Goal: Task Accomplishment & Management: Complete application form

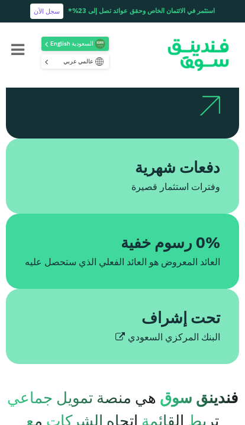
scroll to position [355, 0]
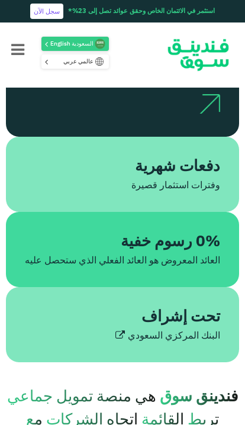
click at [127, 329] on div "تحت إشراف" at bounding box center [132, 317] width 176 height 23
click at [200, 227] on div "0% رسوم خفية العائد المعروض هو العائد الفعلي الذي ستحصل عليه" at bounding box center [122, 249] width 233 height 75
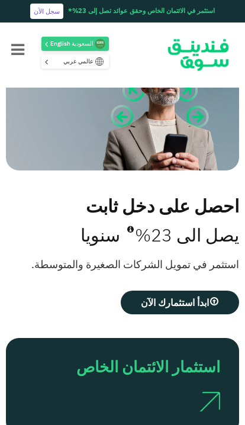
scroll to position [0, 0]
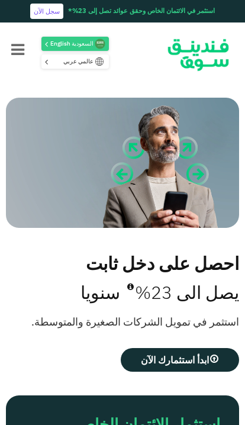
click at [157, 360] on span "ابدأ استثمارك الآن" at bounding box center [175, 360] width 68 height 12
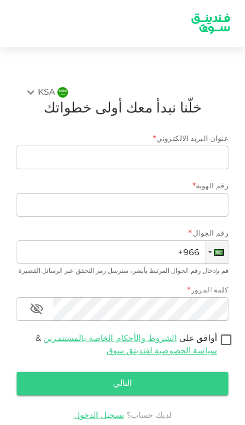
scroll to position [49, 0]
click at [109, 411] on link "تسجيل الدخول" at bounding box center [99, 415] width 50 height 8
click at [104, 411] on link "تسجيل الدخول" at bounding box center [99, 415] width 50 height 8
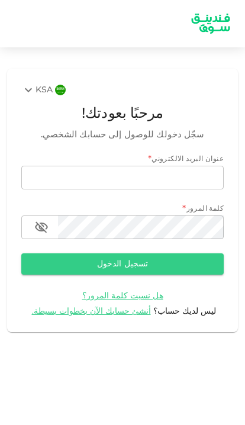
click at [37, 85] on div "KSA" at bounding box center [36, 90] width 31 height 14
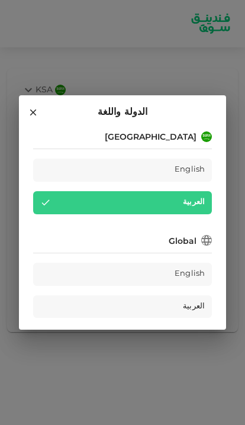
click at [165, 304] on div "العربية" at bounding box center [122, 306] width 179 height 23
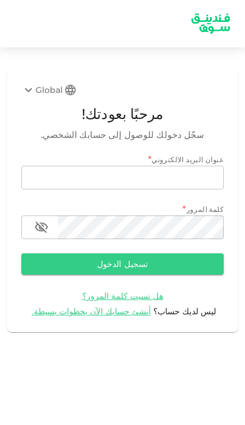
scroll to position [49, 0]
click at [120, 306] on span "أنشئ حسابك الآن بخطوات بسيطة." at bounding box center [91, 311] width 119 height 11
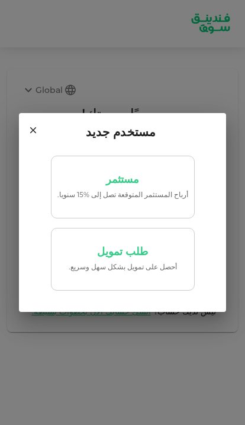
click at [124, 249] on p "طلب تمويل" at bounding box center [122, 251] width 51 height 11
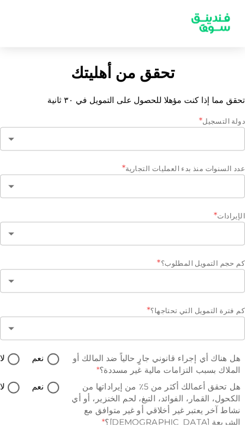
type input "1"
click at [175, 155] on body "تحقق من أهليتك تحقق مما إذا كنت مؤهلا للحصول على التمويل في ٣٠ ثانية دولة التسج…" at bounding box center [122, 212] width 245 height 425
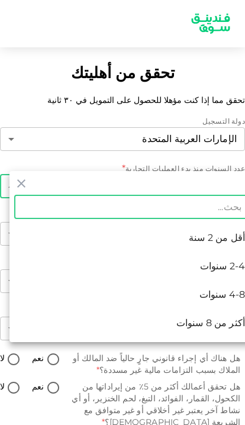
click at [207, 324] on li "أكثر من 8 سنوات" at bounding box center [131, 323] width 245 height 28
type input "4"
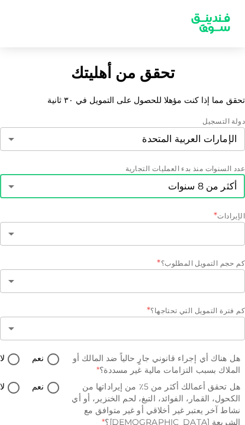
click at [206, 121] on body "تحقق من أهليتك تحقق مما إذا كنت مؤهلا للحصول على التمويل في ٣٠ ثانية دولة التسج…" at bounding box center [122, 212] width 245 height 425
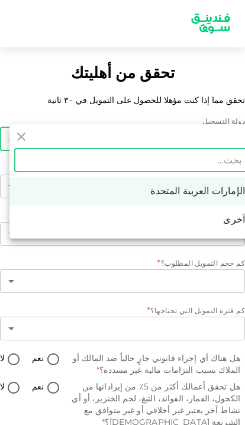
scroll to position [49, 0]
click at [195, 192] on li "الإمارات العربية المتحدة" at bounding box center [131, 191] width 245 height 28
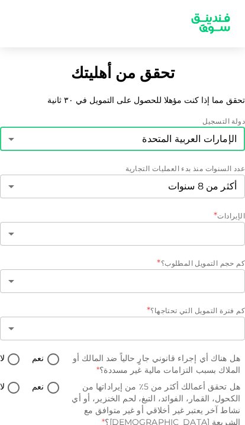
click at [178, 189] on body "تحقق من أهليتك تحقق مما إذا كنت مؤهلا للحصول على التمويل في ٣٠ ثانية دولة التسج…" at bounding box center [122, 212] width 245 height 425
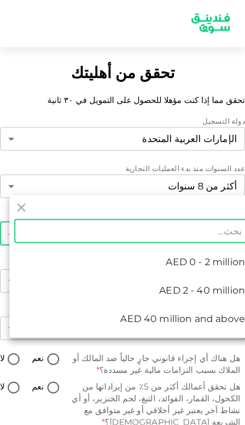
scroll to position [37, 0]
click at [186, 298] on li "AED 2 - 40 million" at bounding box center [131, 290] width 245 height 28
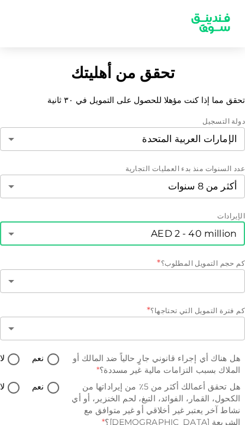
click at [104, 191] on body "تحقق من أهليتك تحقق مما إذا كنت مؤهلا للحصول على التمويل في ٣٠ ثانية دولة التسج…" at bounding box center [122, 212] width 245 height 425
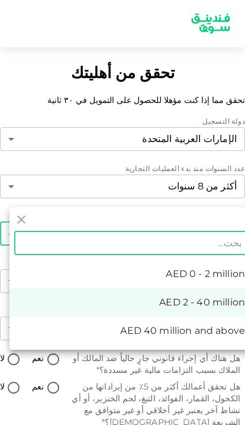
click at [130, 331] on li "AED 40 million and above" at bounding box center [131, 331] width 245 height 28
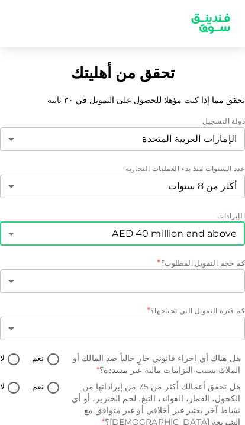
type input "3"
click at [67, 240] on body "تحقق من أهليتك تحقق مما إذا كنت مؤهلا للحصول على التمويل في ٣٠ ثانية دولة التسج…" at bounding box center [122, 212] width 245 height 425
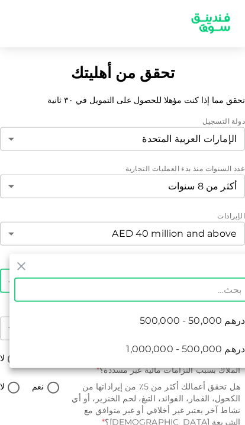
scroll to position [49, 0]
click at [140, 345] on span "درهم 500,000 - 1,000,000" at bounding box center [185, 349] width 119 height 14
type input "2"
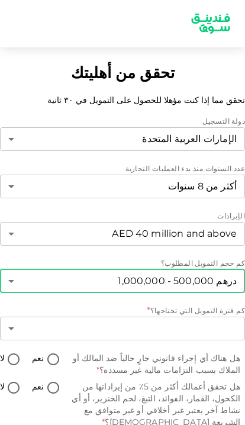
click at [114, 266] on body "تحقق من أهليتك تحقق مما إذا كنت مؤهلا للحصول على التمويل في ٣٠ ثانية دولة التسج…" at bounding box center [122, 212] width 245 height 425
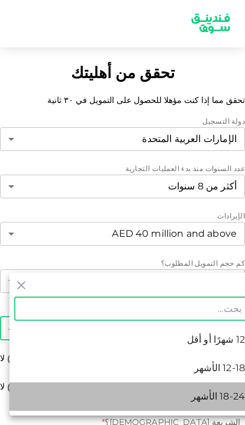
click at [146, 396] on li "18-24 الأشهر" at bounding box center [131, 396] width 245 height 28
type input "3"
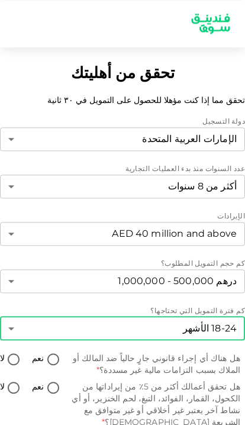
scroll to position [36, 0]
click at [49, 352] on input "نعم" at bounding box center [53, 360] width 18 height 16
radio input "true"
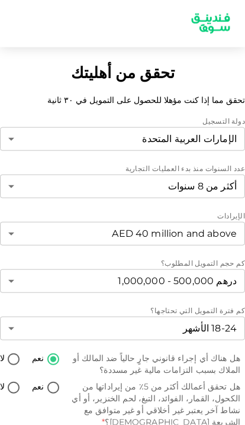
scroll to position [49, 0]
click at [46, 380] on input "نعم" at bounding box center [53, 388] width 18 height 16
radio input "true"
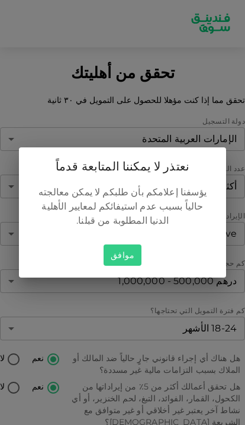
click at [129, 260] on button "موافق" at bounding box center [123, 255] width 38 height 22
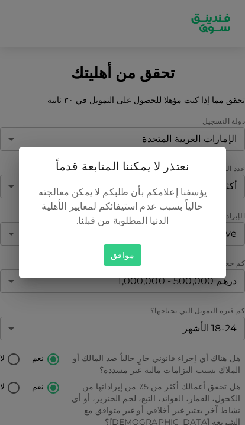
click at [127, 262] on button "موافق" at bounding box center [123, 255] width 38 height 22
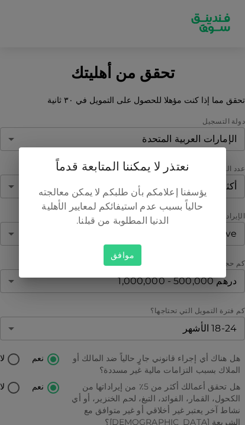
click at [131, 247] on button "موافق" at bounding box center [123, 255] width 38 height 22
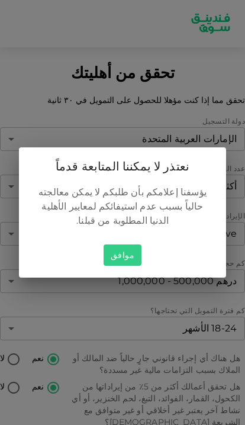
click at [117, 265] on button "موافق" at bounding box center [123, 255] width 38 height 22
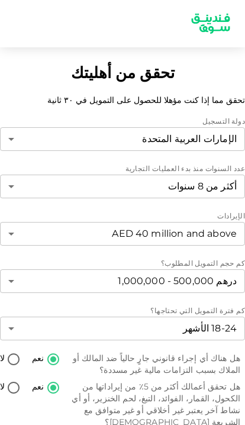
scroll to position [0, 0]
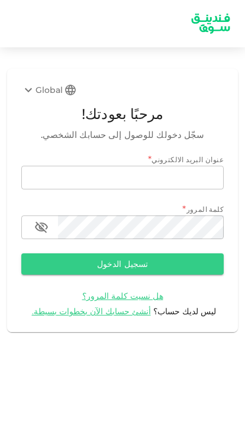
scroll to position [49, 0]
click at [117, 306] on span "أنشئ حسابك الآن بخطوات بسيطة." at bounding box center [91, 311] width 119 height 11
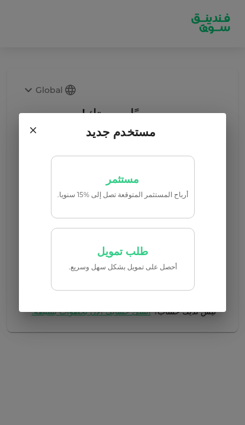
click at [95, 264] on p "‏أحصل على تمويل بشكل سهل وسريع." at bounding box center [122, 266] width 131 height 11
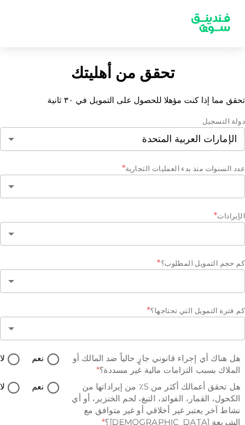
type input "1"
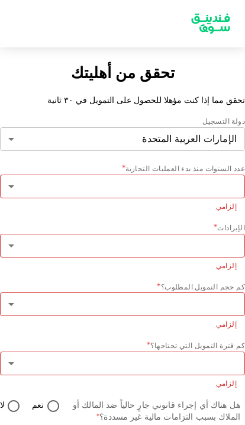
scroll to position [0, 0]
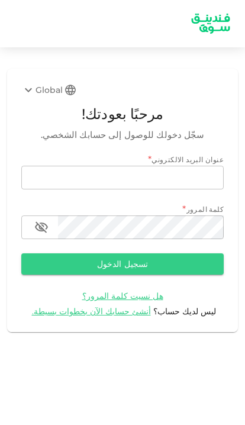
scroll to position [49, 0]
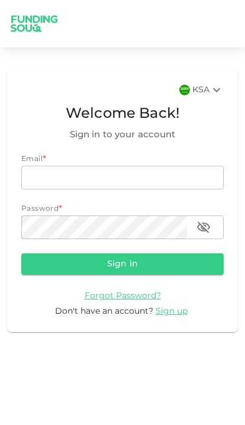
click at [208, 90] on div "KSA" at bounding box center [207, 90] width 31 height 14
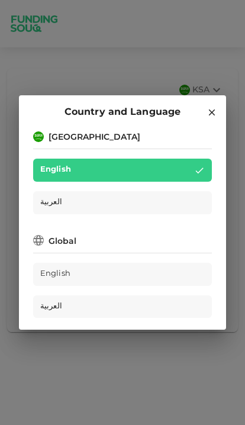
click at [160, 202] on div "العربية" at bounding box center [122, 202] width 179 height 23
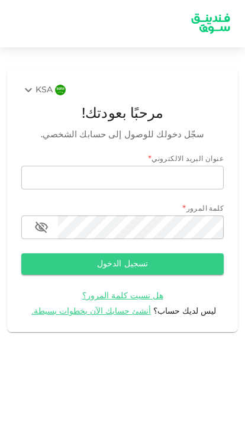
scroll to position [49, 0]
click at [115, 307] on span "أنشئ حسابك الآن بخطوات بسيطة." at bounding box center [91, 311] width 119 height 8
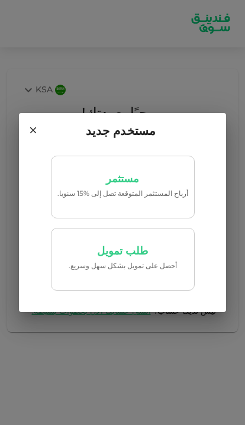
click at [160, 215] on link "مستثمر أرباح المستثمر المتوقعة تصل إلى %15 سنويا." at bounding box center [123, 187] width 144 height 63
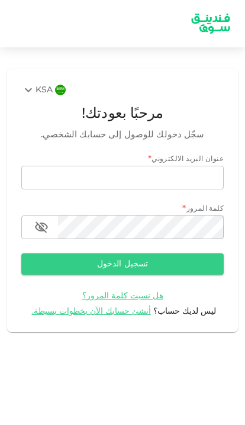
scroll to position [49, 0]
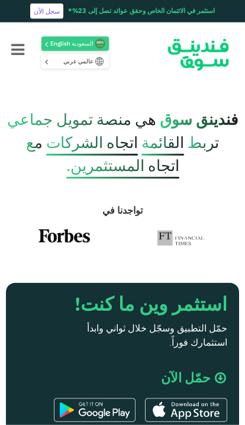
scroll to position [632, 0]
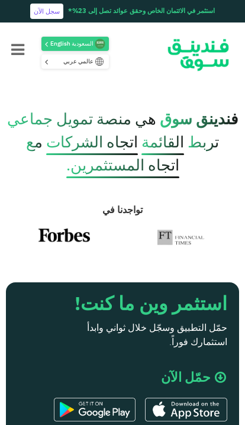
click at [191, 379] on span "حمّل الآن" at bounding box center [186, 378] width 50 height 13
click at [198, 383] on span "حمّل الآن" at bounding box center [186, 378] width 50 height 13
click at [190, 385] on span "حمّل الآن" at bounding box center [186, 378] width 50 height 13
click at [191, 382] on span "حمّل الآن" at bounding box center [186, 378] width 50 height 13
click at [191, 381] on span "حمّل الآن" at bounding box center [186, 378] width 50 height 13
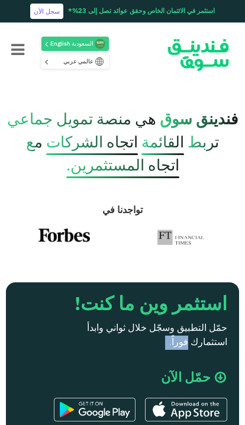
click at [205, 379] on span "حمّل الآن" at bounding box center [186, 378] width 50 height 13
click at [133, 367] on div "استثمر وين ما كنت! حمّل التطبيق وسجّل خلال ثواني وابدأ استثمارك فوراً. حمّل الآن" at bounding box center [122, 359] width 209 height 131
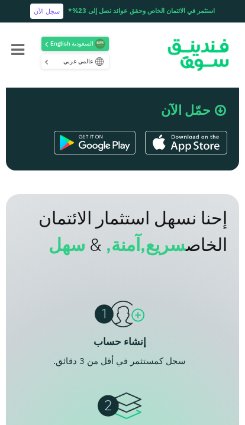
scroll to position [892, 0]
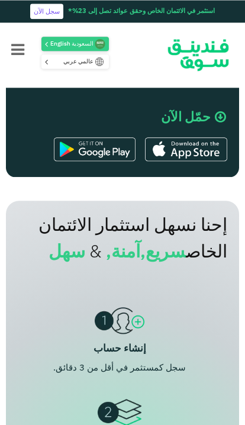
click at [140, 249] on span "سريع," at bounding box center [163, 252] width 46 height 17
click at [130, 246] on div "إحنا نسهل استثمار الائتمان الخاص سريع, آمنة, & سهل" at bounding box center [122, 238] width 209 height 53
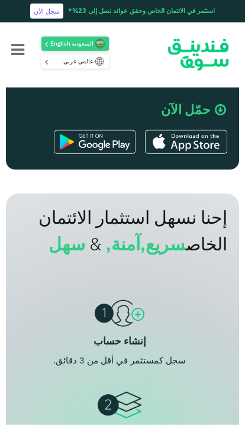
scroll to position [900, 0]
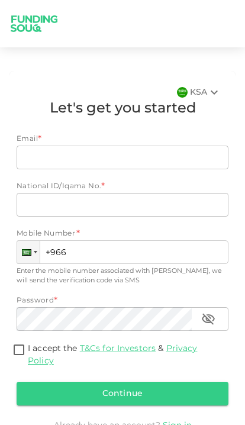
click at [205, 94] on div "KSA" at bounding box center [205, 92] width 31 height 14
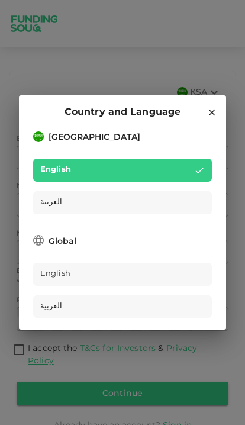
click at [150, 196] on div "العربية" at bounding box center [122, 202] width 179 height 23
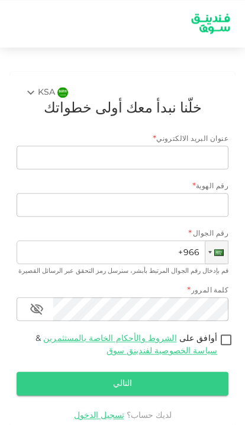
scroll to position [49, 0]
click at [109, 411] on link "تسجيل الدخول" at bounding box center [99, 415] width 50 height 8
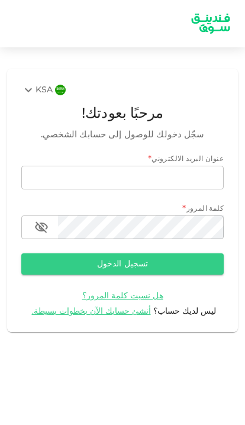
click at [179, 172] on input "email" at bounding box center [122, 178] width 202 height 24
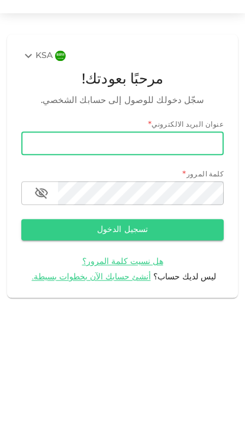
click at [192, 166] on input "email" at bounding box center [122, 178] width 202 height 24
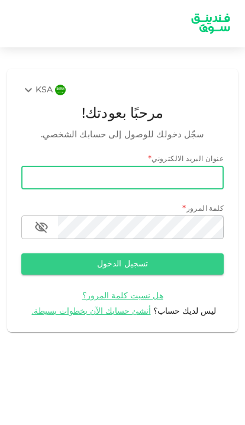
paste input "[EMAIL_ADDRESS][DOMAIN_NAME]"
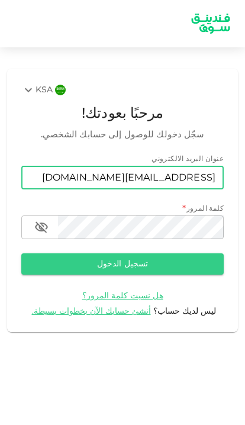
type input "[EMAIL_ADDRESS][DOMAIN_NAME]"
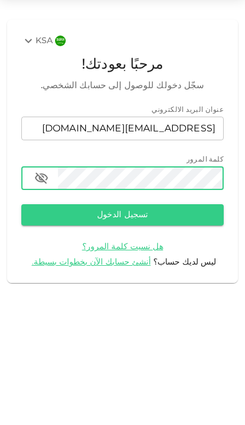
scroll to position [49, 0]
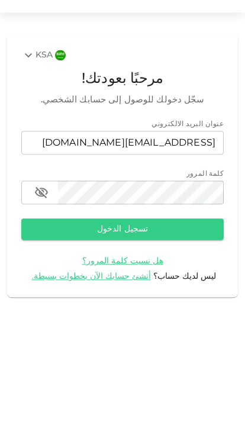
click at [178, 253] on button "تسجيل الدخول" at bounding box center [122, 263] width 202 height 21
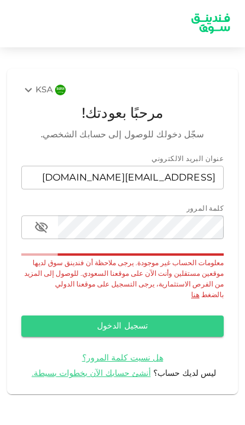
click at [137, 354] on span "هل نسيت كلمة المرور؟" at bounding box center [122, 358] width 81 height 8
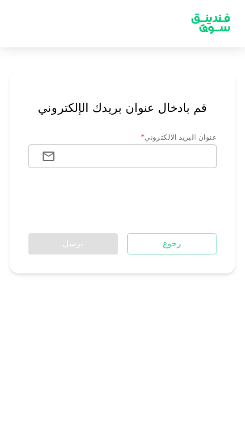
click at [179, 245] on button "رجوع" at bounding box center [171, 243] width 89 height 21
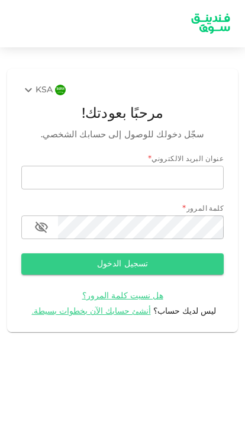
click at [121, 307] on span "أنشئ حسابك الآن بخطوات بسيطة." at bounding box center [91, 311] width 119 height 8
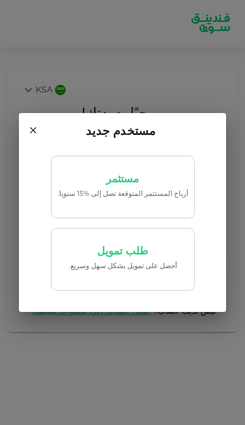
click at [153, 266] on p "‏أحصل على تمويل بشكل سهل وسريع." at bounding box center [122, 266] width 131 height 11
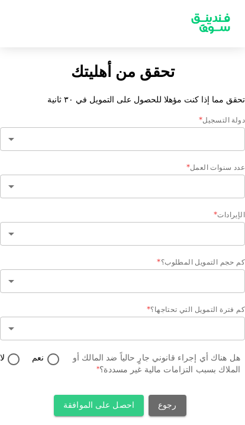
type input "2"
click at [53, 354] on input "نعم" at bounding box center [53, 360] width 18 height 16
radio input "true"
click at [92, 395] on button "احصل على الموافقة" at bounding box center [99, 405] width 90 height 21
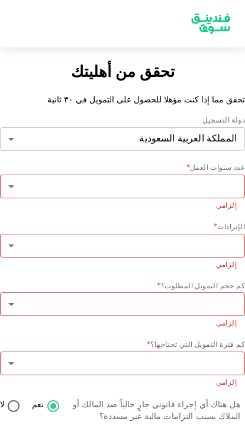
click at [150, 302] on body "تحقق من أهليتك تحقق مما إذا كنت مؤهلا للحصول على التمويل في ٣٠ ثانية دولة التسج…" at bounding box center [122, 212] width 245 height 425
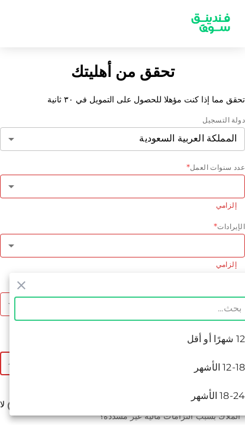
click at [192, 385] on li "18-24 الأشهر" at bounding box center [131, 396] width 245 height 28
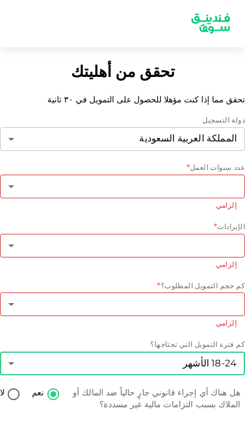
type input "3"
click at [106, 374] on div "دولة التسجيل المملكة العربية السعودية 2 ​ عدد سنوات العمل * ​ ​ إلزامي الإيرادا…" at bounding box center [122, 283] width 245 height 336
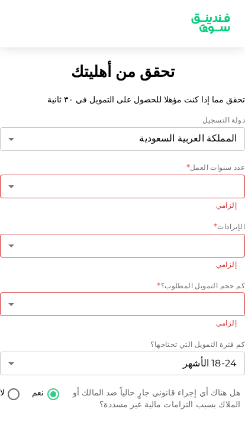
click at [143, 310] on body "تحقق من أهليتك تحقق مما إذا كنت مؤهلا للحصول على التمويل في ٣٠ ثانية دولة التسج…" at bounding box center [122, 212] width 245 height 425
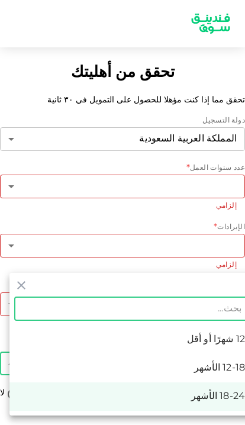
click at [183, 246] on div at bounding box center [122, 212] width 245 height 425
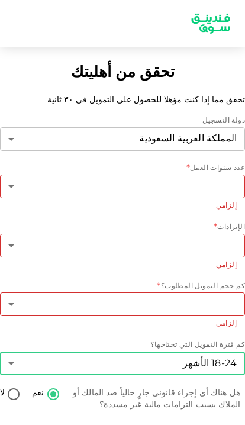
click at [204, 246] on body "تحقق من أهليتك تحقق مما إذا كنت مؤهلا للحصول على التمويل في ٣٠ ثانية دولة التسج…" at bounding box center [122, 212] width 245 height 425
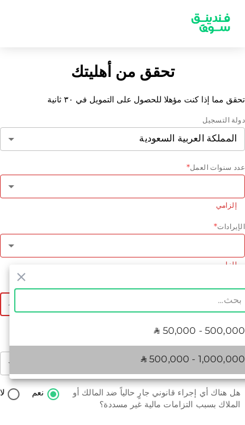
click at [173, 351] on li "ʢ 500,000 - 1,000,000" at bounding box center [131, 360] width 245 height 28
type input "2"
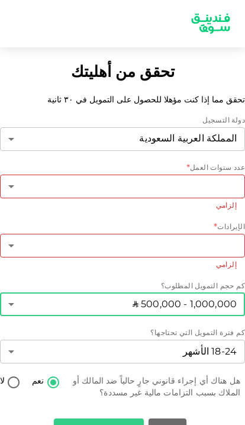
click at [196, 196] on body "تحقق من أهليتك تحقق مما إذا كنت مؤهلا للحصول على التمويل في ٣٠ ثانية دولة التسج…" at bounding box center [122, 212] width 245 height 425
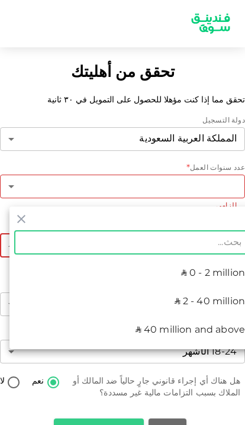
click at [166, 320] on li "ʢ 40 million and above" at bounding box center [131, 330] width 245 height 28
type input "3"
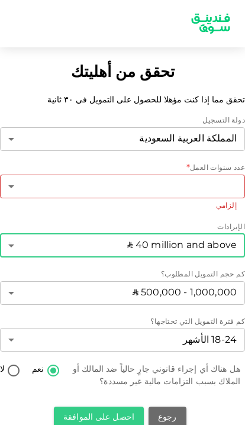
click at [212, 136] on body "تحقق من أهليتك تحقق مما إذا كنت مؤهلا للحصول على التمويل في ٣٠ ثانية دولة التسج…" at bounding box center [122, 212] width 245 height 425
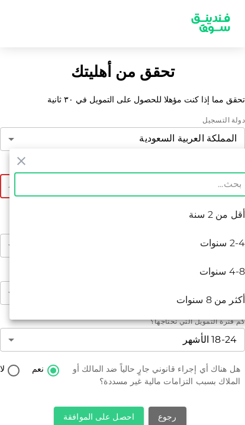
click at [181, 294] on li "أكثر من 8 سنوات" at bounding box center [131, 300] width 245 height 28
type input "4"
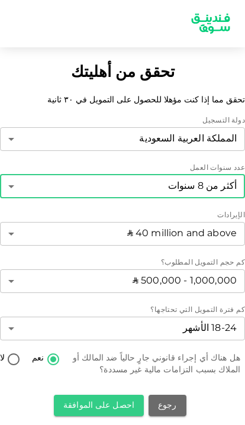
click at [172, 80] on body "تحقق من أهليتك تحقق مما إذا كنت مؤهلا للحصول على التمويل في ٣٠ ثانية دولة التسج…" at bounding box center [122, 212] width 245 height 425
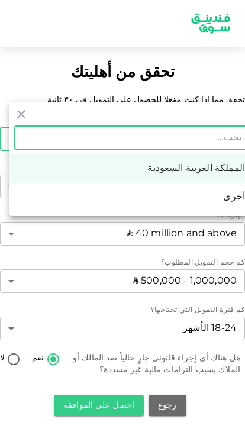
click at [204, 172] on li "المملكة العربية السعودية" at bounding box center [131, 168] width 245 height 28
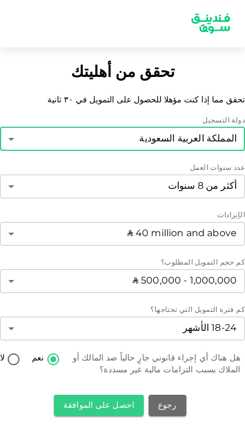
click at [94, 395] on button "احصل على الموافقة" at bounding box center [99, 405] width 90 height 21
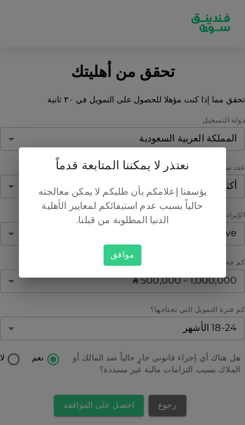
click at [120, 253] on button "موافق" at bounding box center [123, 255] width 38 height 22
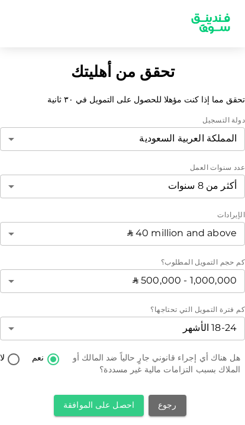
click at [95, 395] on button "احصل على الموافقة" at bounding box center [99, 405] width 90 height 21
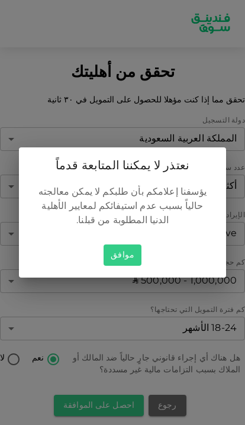
click at [126, 261] on button "موافق" at bounding box center [123, 255] width 38 height 22
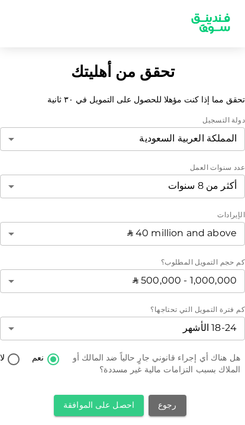
click at [178, 231] on body "تحقق من أهليتك تحقق مما إذا كنت مؤهلا للحصول على التمويل في ٣٠ ثانية دولة التسج…" at bounding box center [122, 212] width 245 height 425
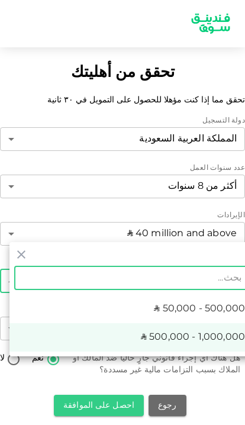
click at [182, 303] on span "ʢ 50,000 - 500,000" at bounding box center [199, 309] width 91 height 14
type input "1"
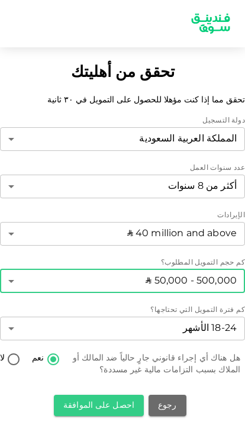
click at [96, 395] on button "احصل على الموافقة" at bounding box center [99, 405] width 90 height 21
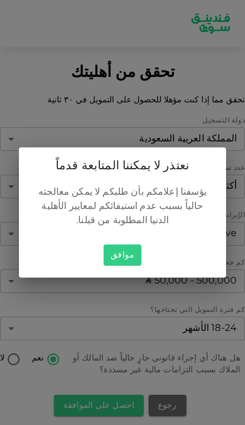
click at [124, 259] on button "موافق" at bounding box center [123, 255] width 38 height 22
